Goal: Information Seeking & Learning: Learn about a topic

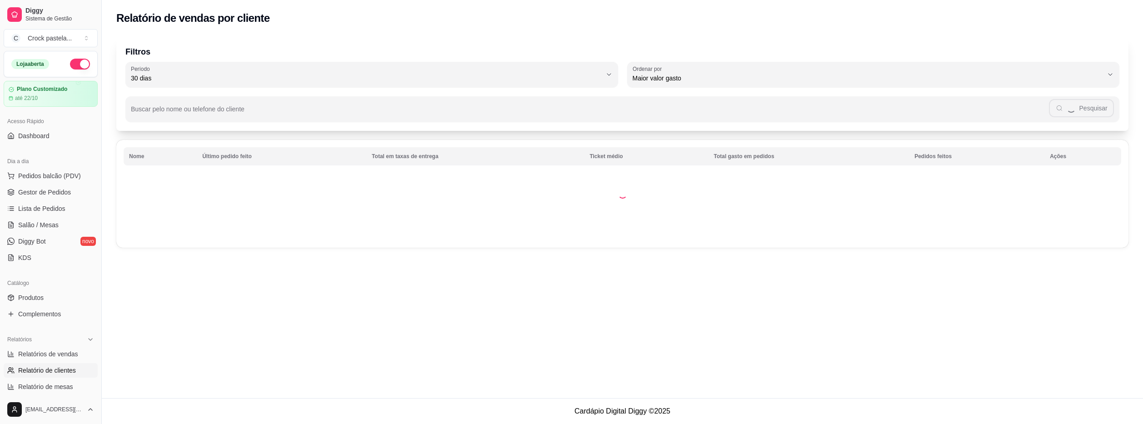
select select "30"
select select "HIGHEST_TOTAL_SPENT_WITH_ORDERS"
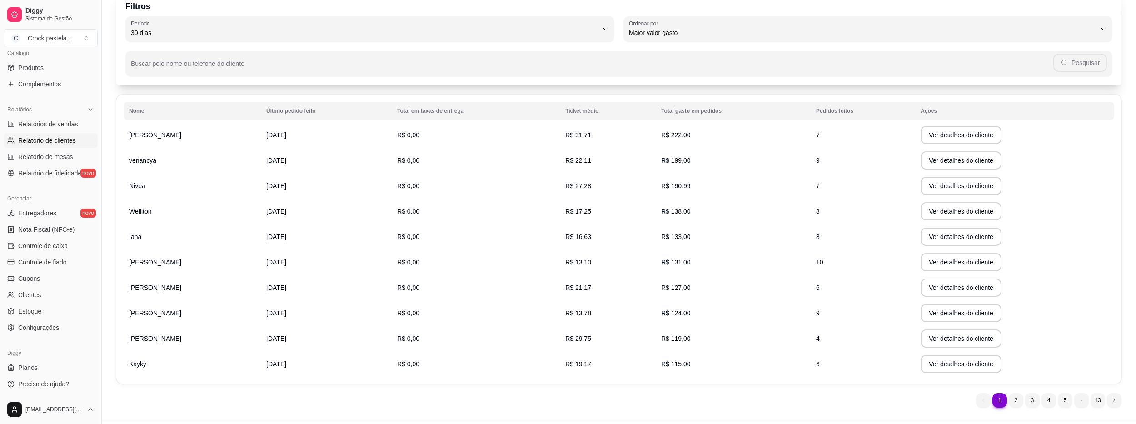
scroll to position [66, 0]
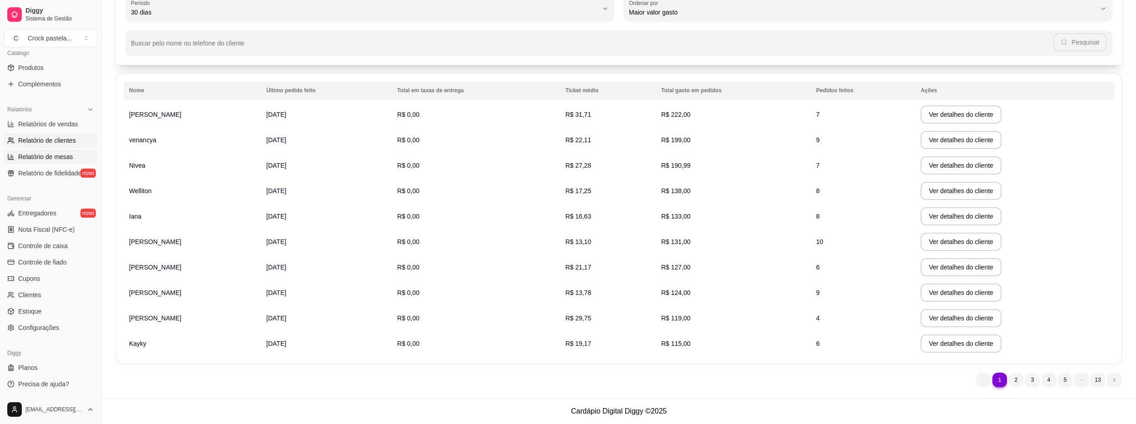
click at [66, 152] on span "Relatório de mesas" at bounding box center [45, 156] width 55 height 9
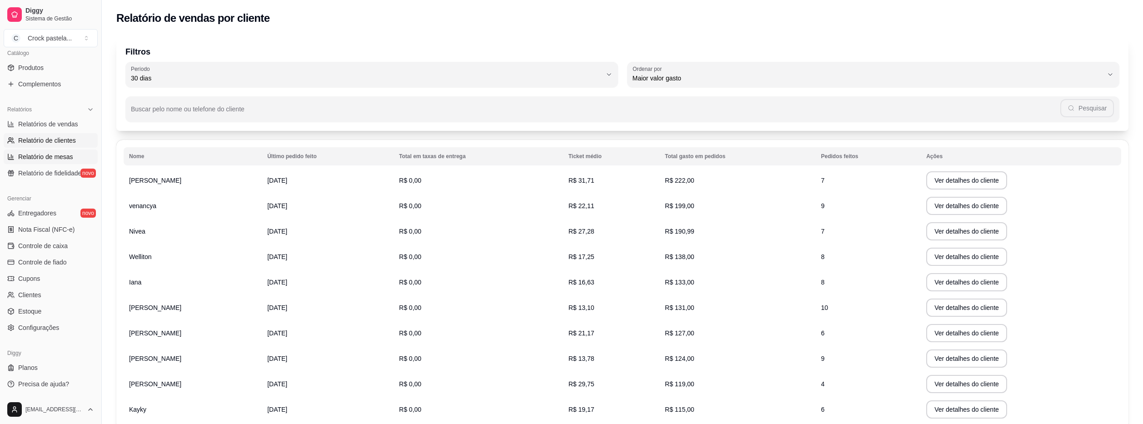
select select "TOTAL_OF_ORDERS"
select select "7"
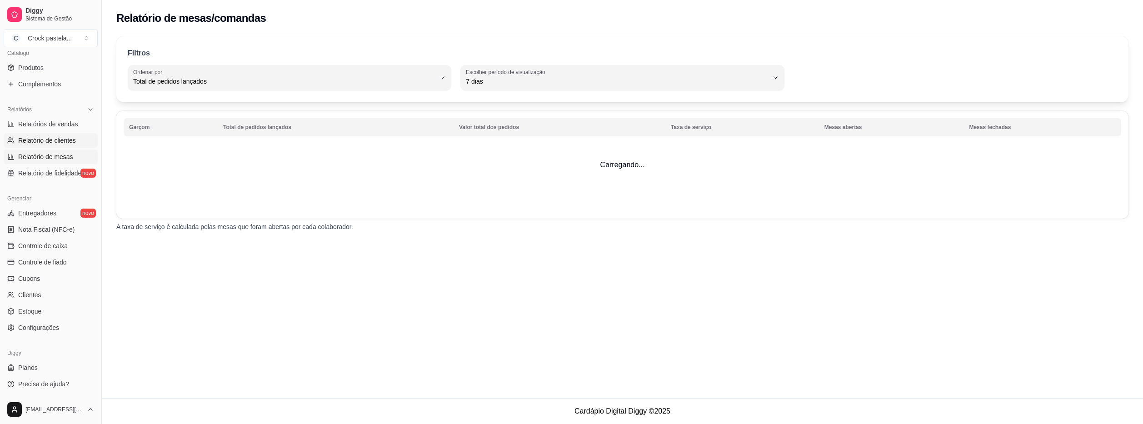
click at [71, 134] on link "Relatório de clientes" at bounding box center [51, 140] width 94 height 15
select select "30"
select select "HIGHEST_TOTAL_SPENT_WITH_ORDERS"
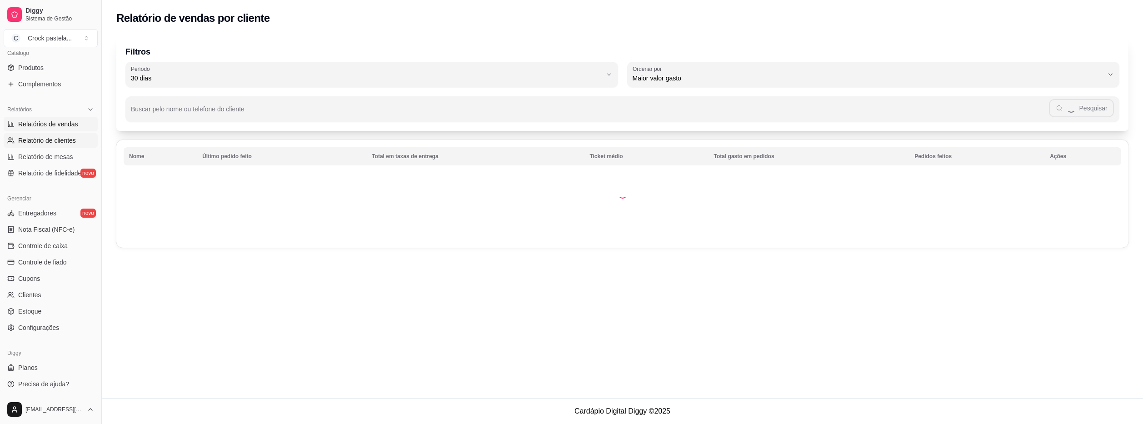
click at [76, 122] on span "Relatórios de vendas" at bounding box center [48, 124] width 60 height 9
select select "ALL"
select select "0"
